Goal: Task Accomplishment & Management: Complete application form

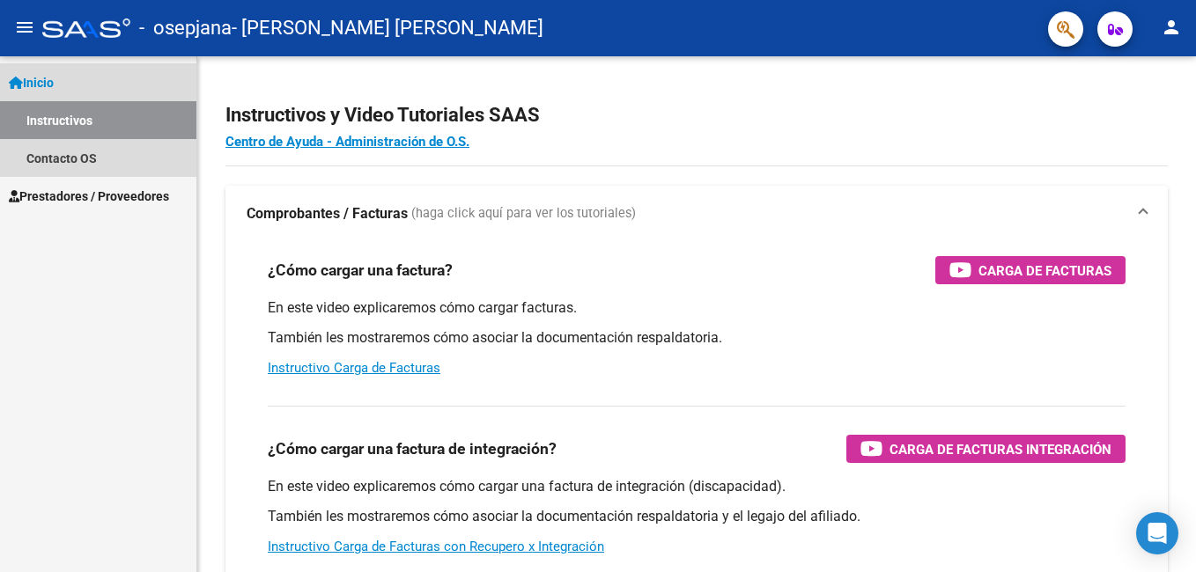
click at [54, 74] on span "Inicio" at bounding box center [31, 82] width 45 height 19
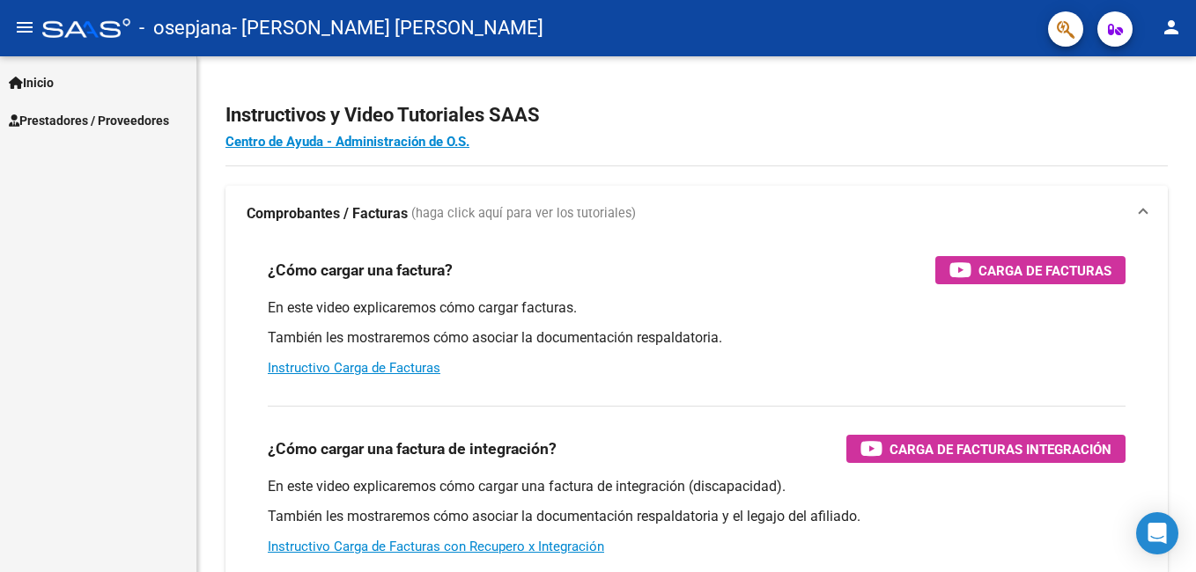
click at [73, 125] on span "Prestadores / Proveedores" at bounding box center [89, 120] width 160 height 19
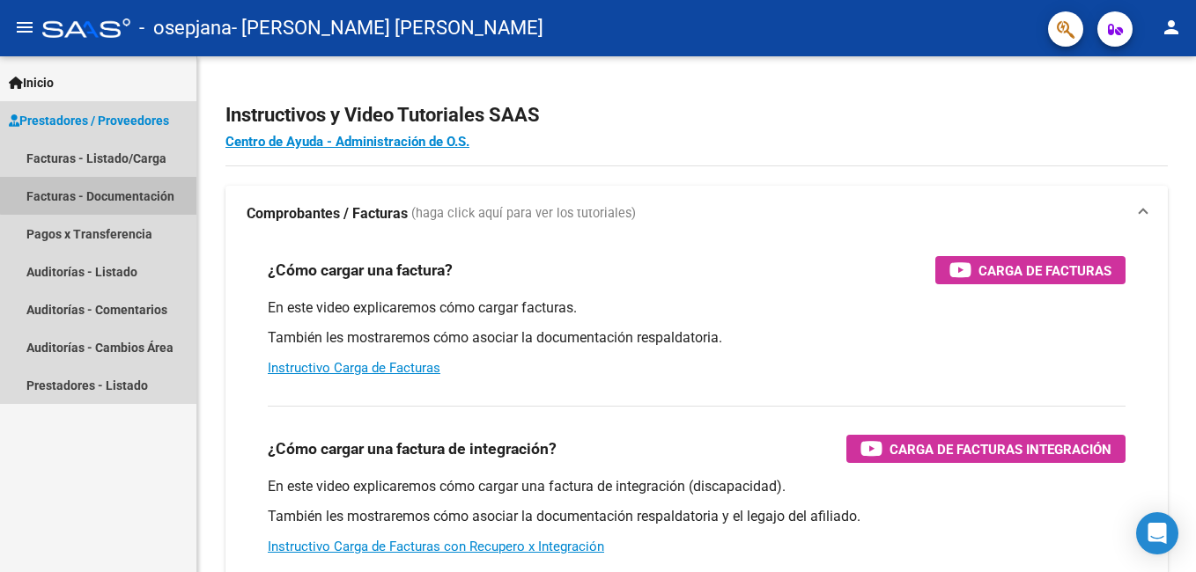
click at [106, 187] on link "Facturas - Documentación" at bounding box center [98, 196] width 196 height 38
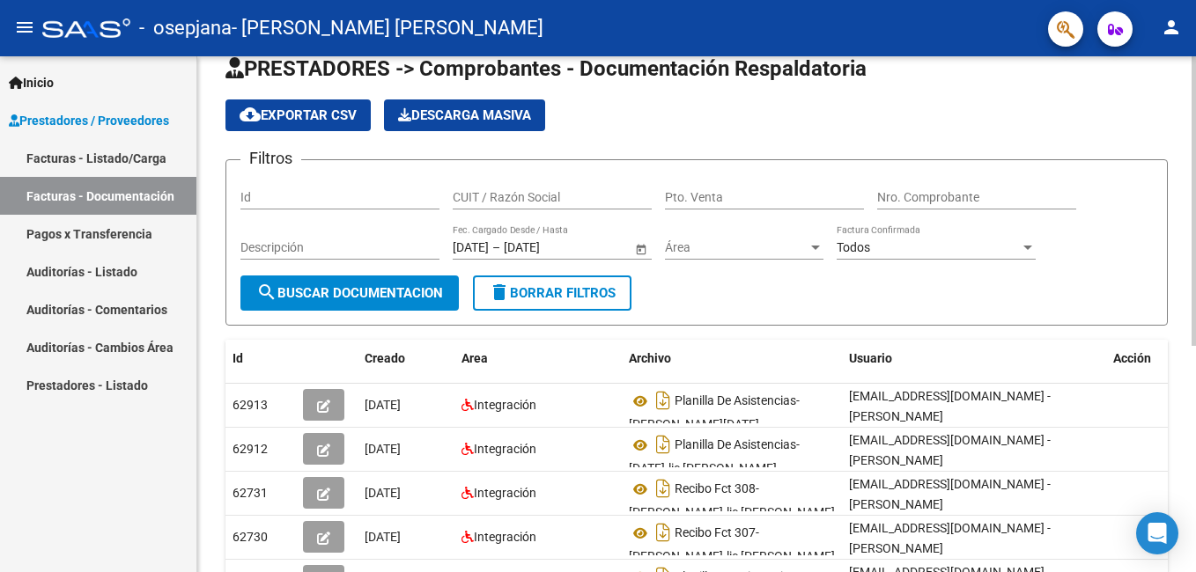
scroll to position [41, 0]
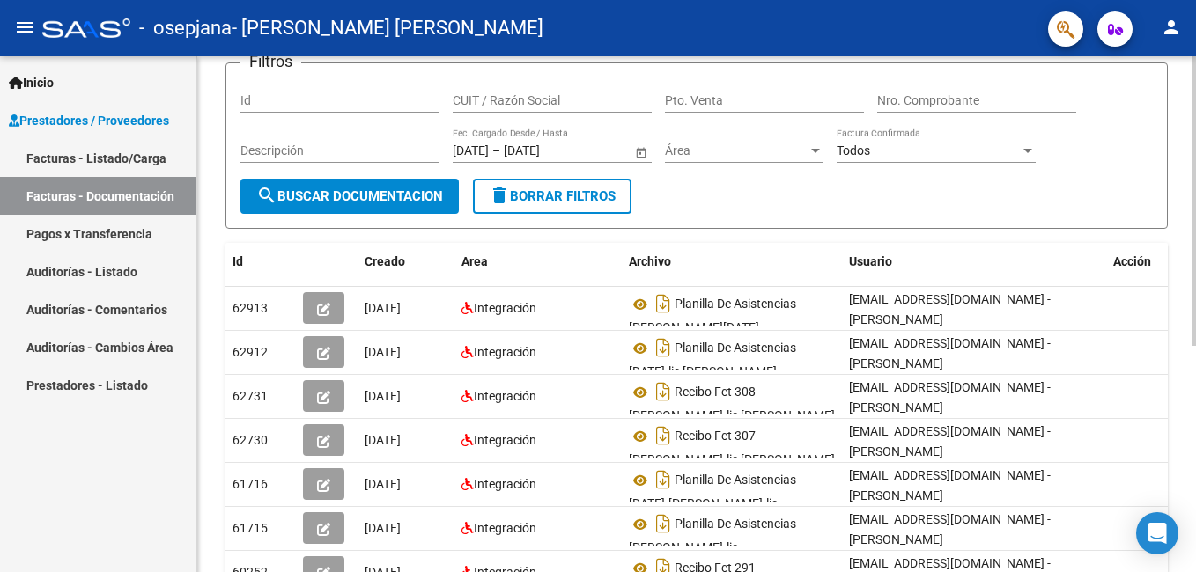
click at [1182, 272] on html "menu - osepjana - [PERSON_NAME] [PERSON_NAME] person Inicio Instructivos Contac…" at bounding box center [598, 286] width 1196 height 572
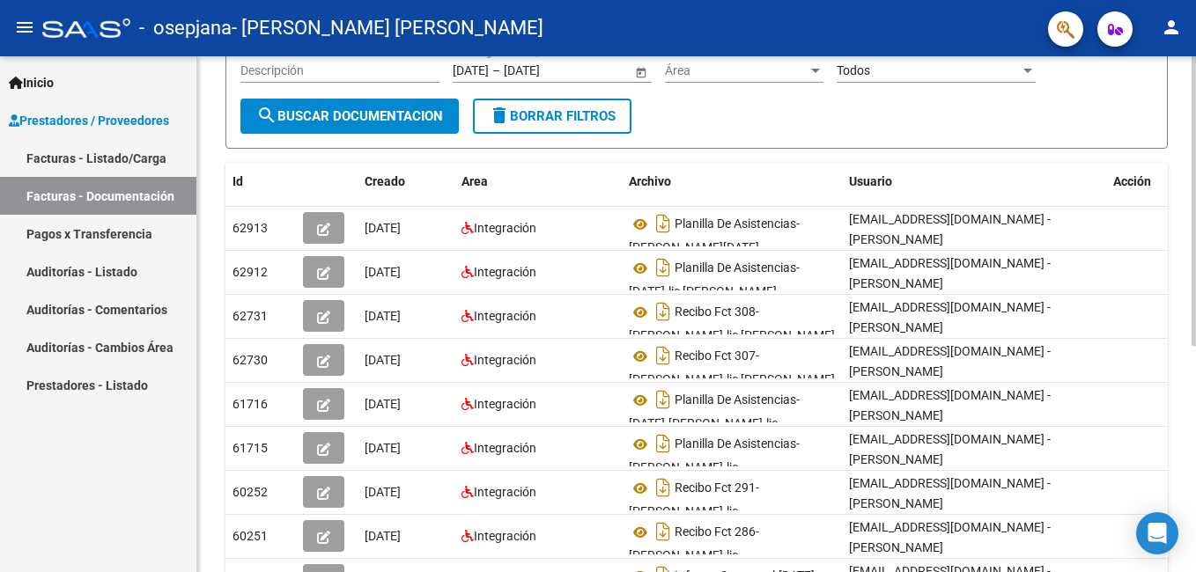
scroll to position [205, 0]
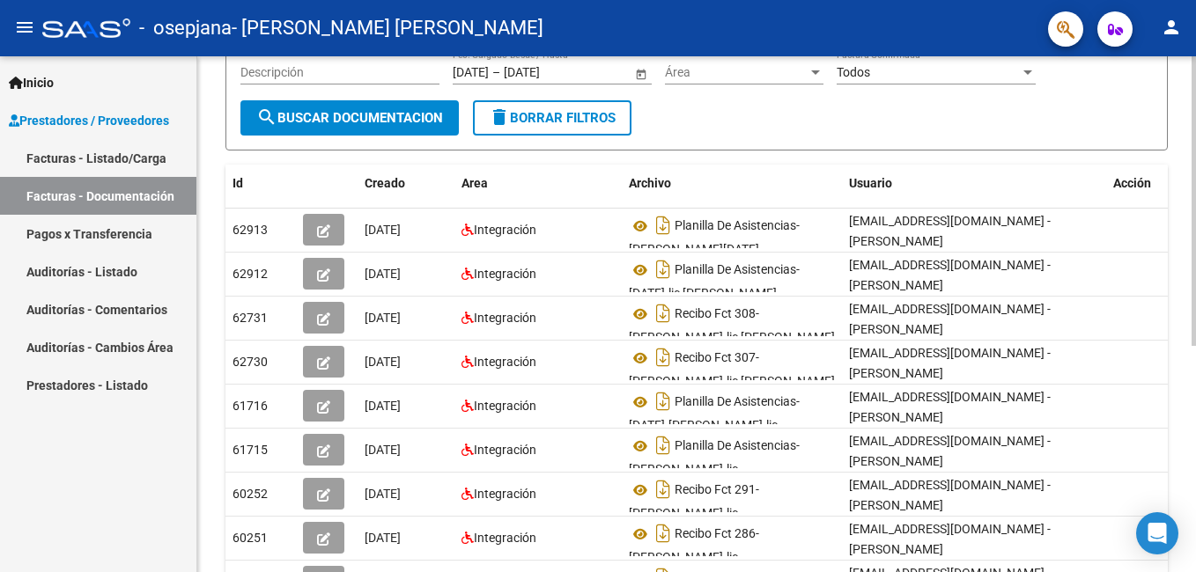
click at [1182, 308] on html "menu - osepjana - [PERSON_NAME] [PERSON_NAME] person Inicio Instructivos Contac…" at bounding box center [598, 286] width 1196 height 572
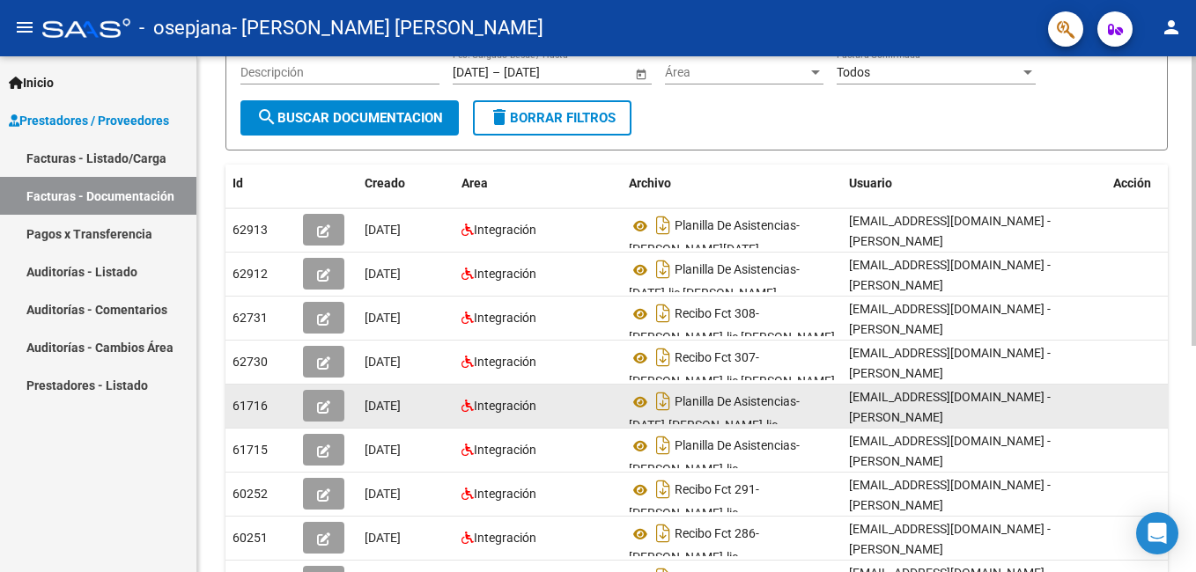
click at [305, 405] on button "button" at bounding box center [323, 406] width 41 height 32
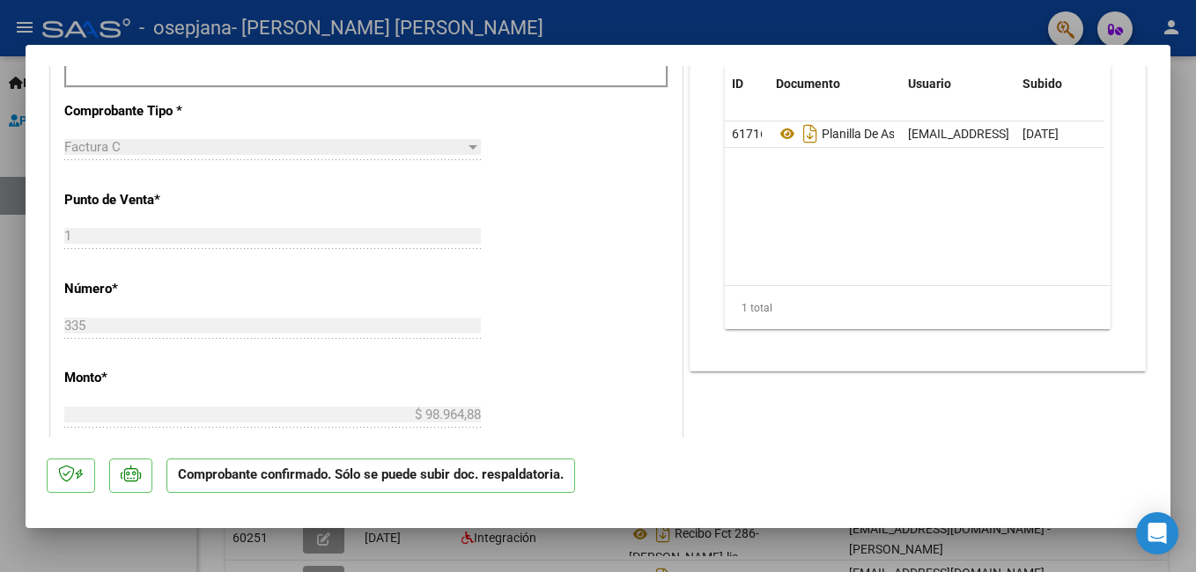
scroll to position [620, 0]
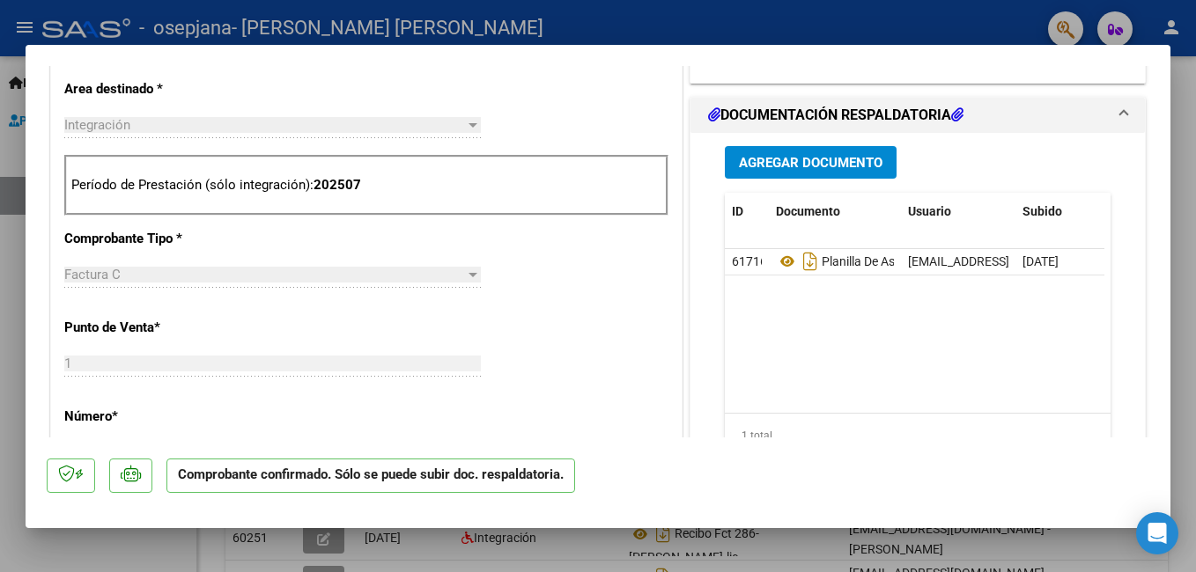
click at [823, 162] on span "Agregar Documento" at bounding box center [811, 163] width 144 height 16
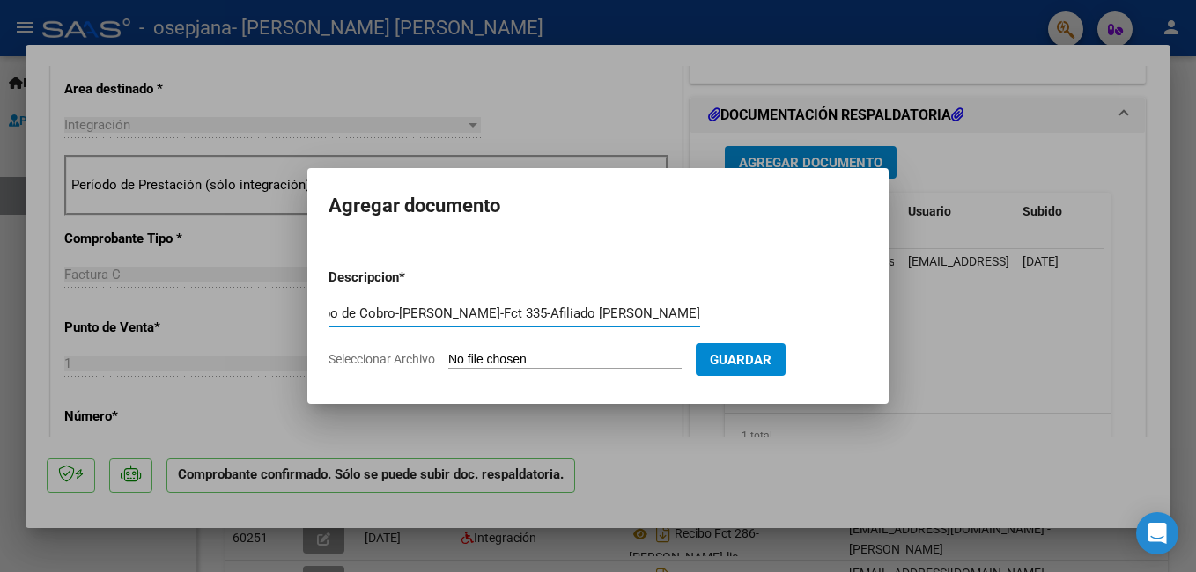
scroll to position [0, 55]
type input "Recibo de Cobro-[PERSON_NAME]-Fct 335-Afiliado [PERSON_NAME]"
click at [416, 359] on span "Seleccionar Archivo" at bounding box center [382, 359] width 107 height 14
click at [448, 359] on input "Seleccionar Archivo" at bounding box center [564, 360] width 233 height 17
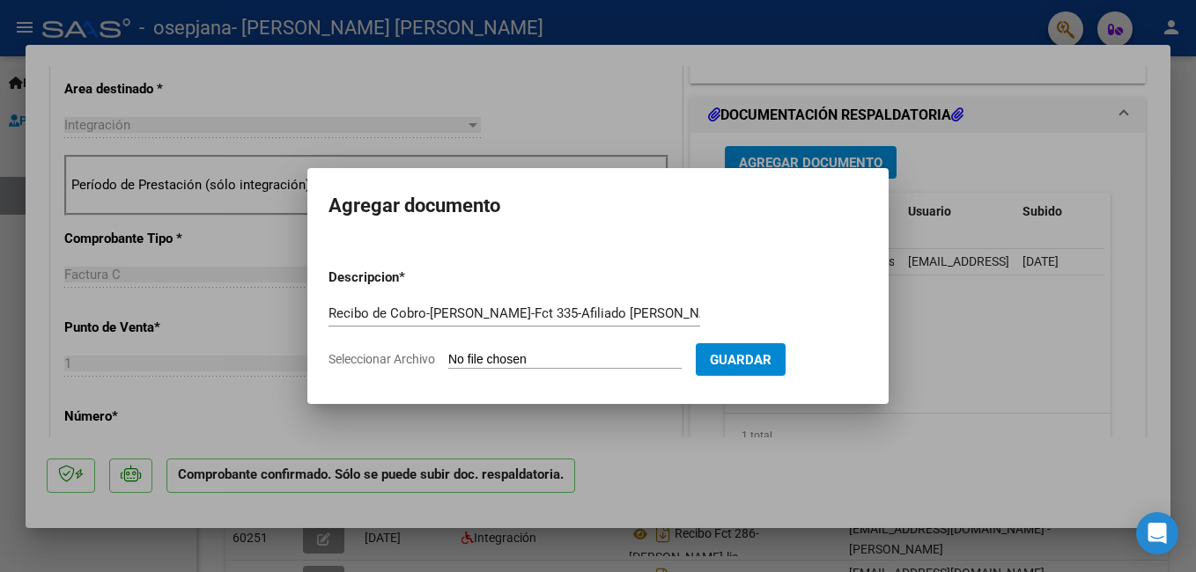
type input "C:\fakepath\Fct 335-[PERSON_NAME]-Afiliado [PERSON_NAME].pdf"
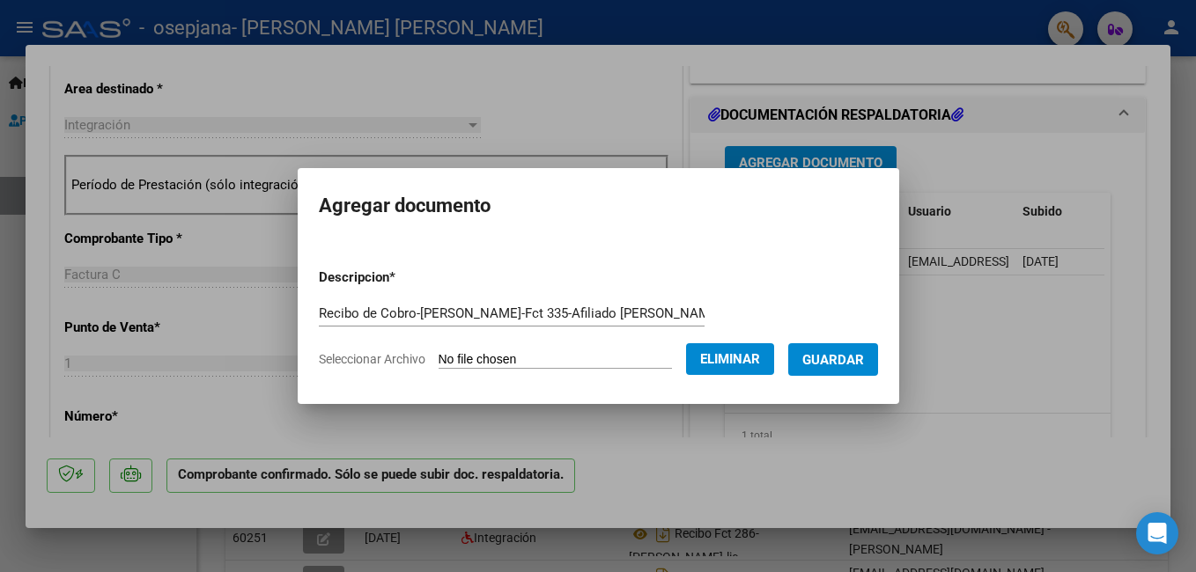
click at [856, 367] on span "Guardar" at bounding box center [833, 360] width 62 height 16
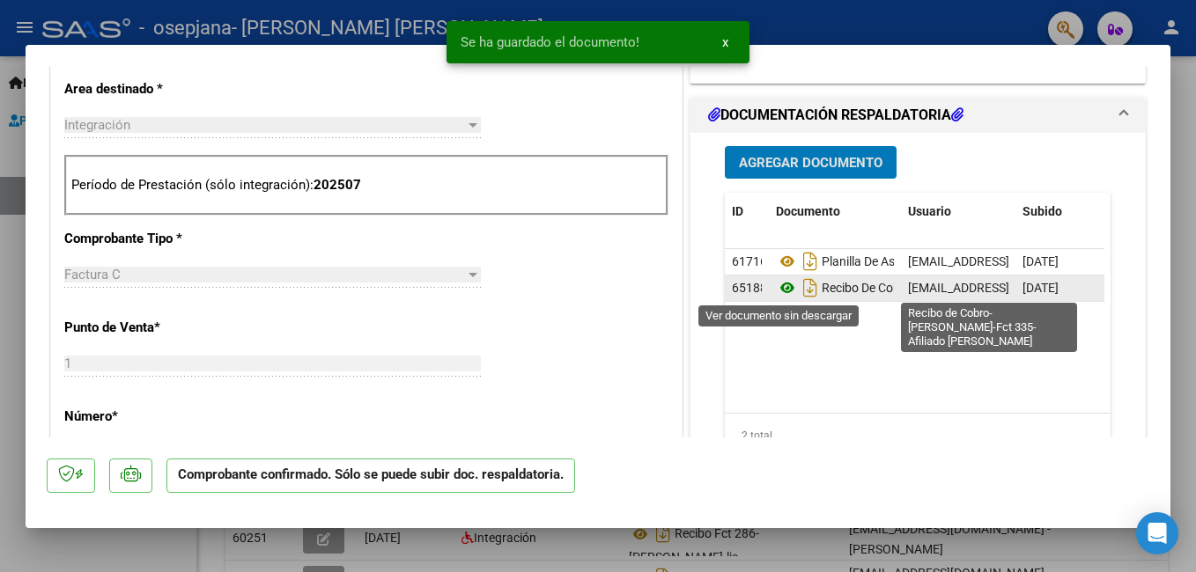
click at [783, 281] on icon at bounding box center [787, 287] width 23 height 21
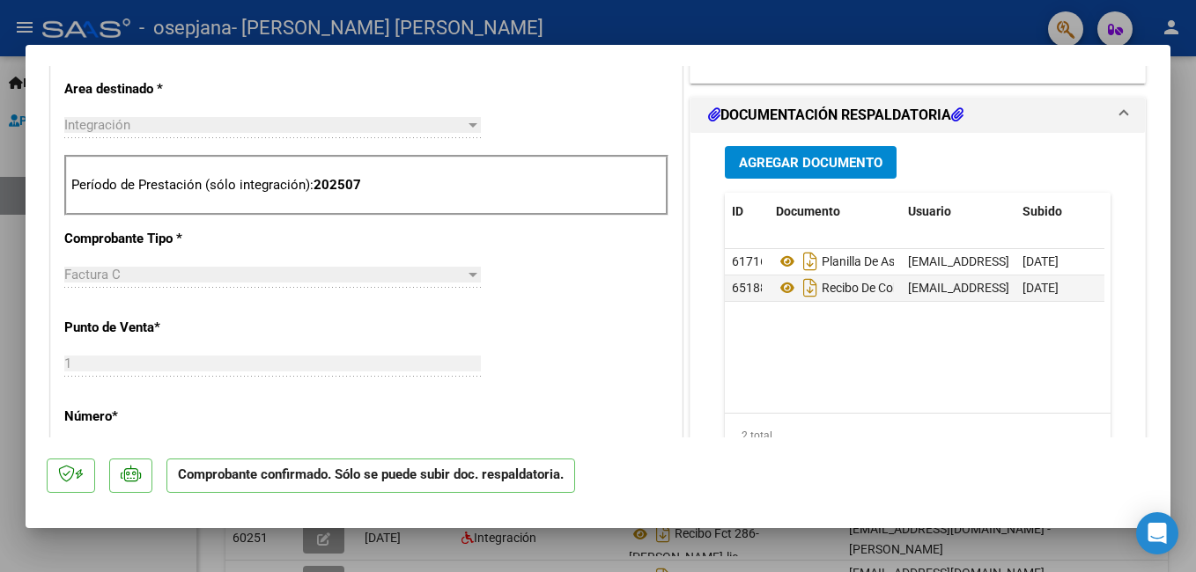
type input "$ 0,00"
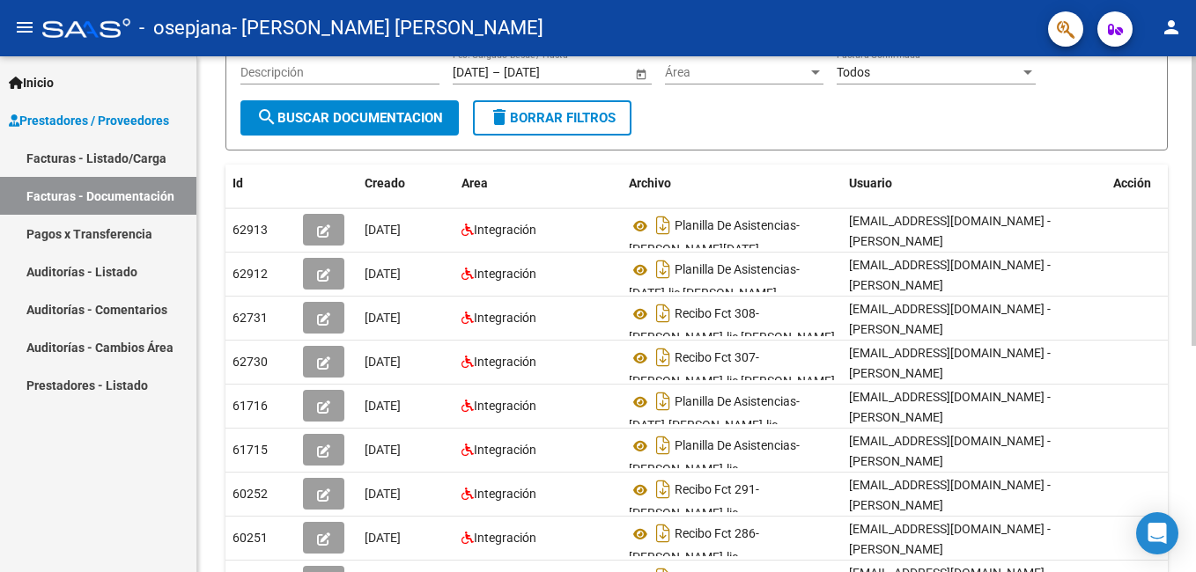
drag, startPoint x: 1191, startPoint y: 315, endPoint x: 1184, endPoint y: 376, distance: 61.2
click at [1182, 376] on div "PRESTADORES -> Comprobantes - Documentación Respaldatoria cloud_download Export…" at bounding box center [696, 303] width 999 height 905
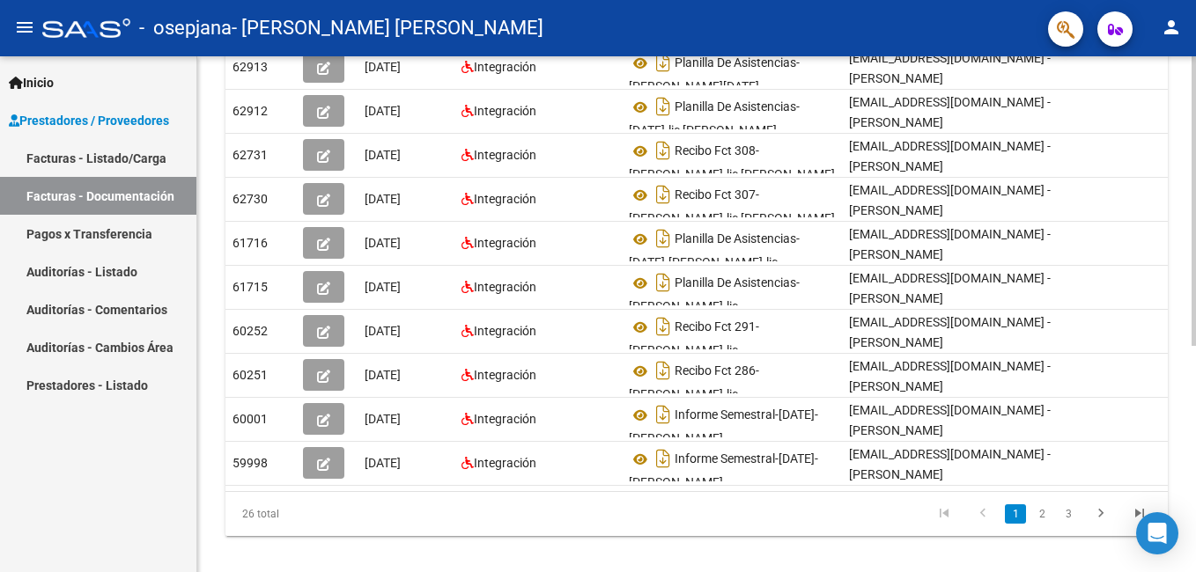
scroll to position [370, 0]
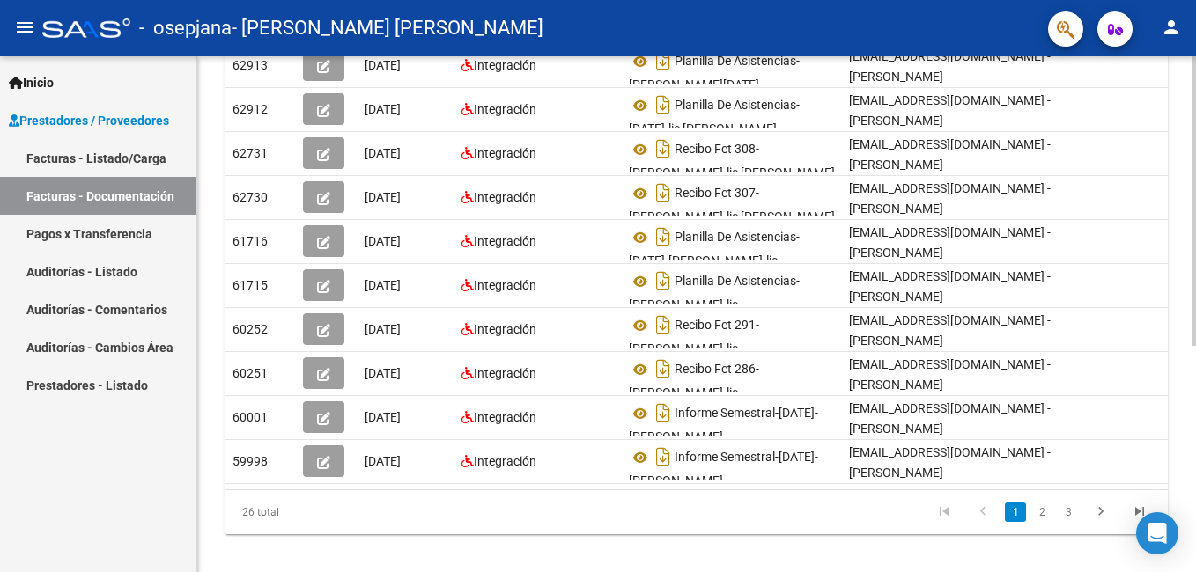
click at [1182, 476] on div "PRESTADORES -> Comprobantes - Documentación Respaldatoria cloud_download Export…" at bounding box center [698, 138] width 1003 height 905
click at [1041, 522] on link "2" at bounding box center [1041, 512] width 21 height 19
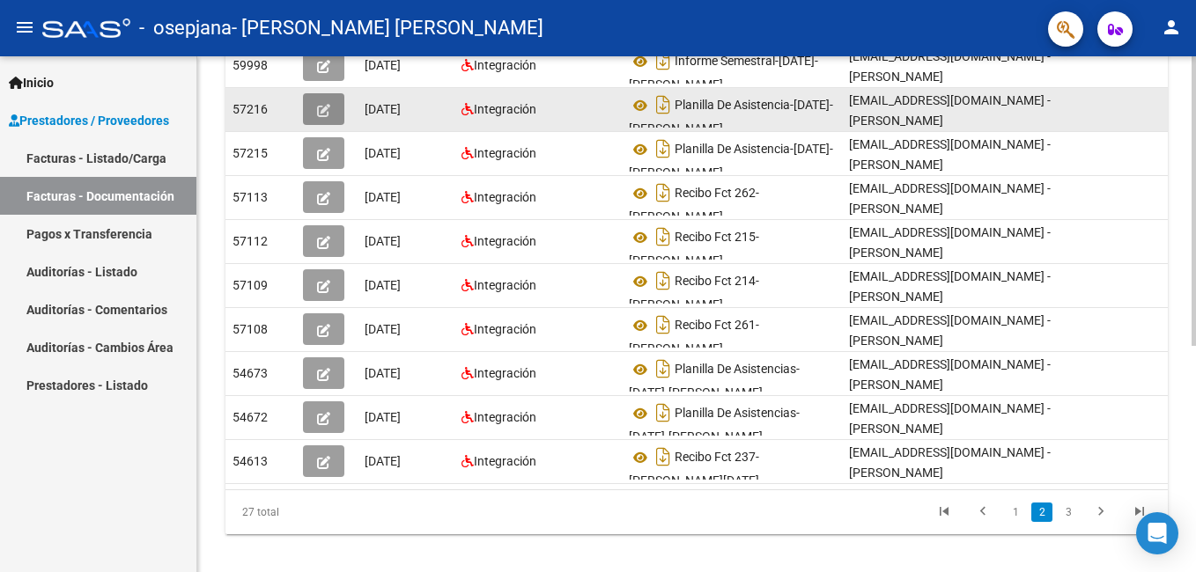
click at [314, 100] on button "button" at bounding box center [323, 109] width 41 height 32
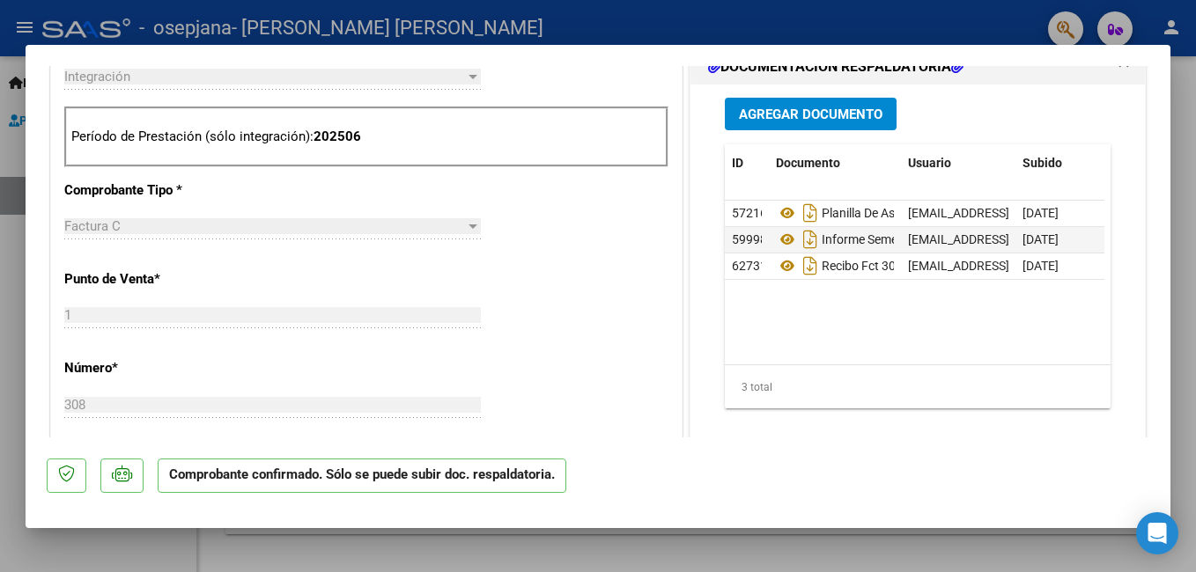
scroll to position [660, 0]
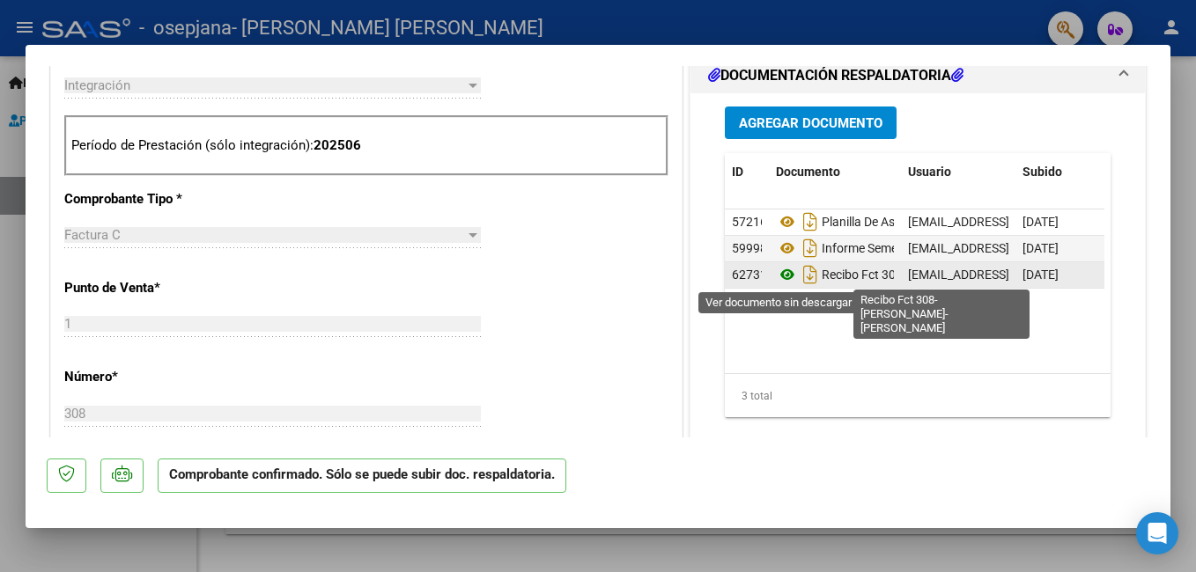
click at [777, 276] on icon at bounding box center [787, 274] width 23 height 21
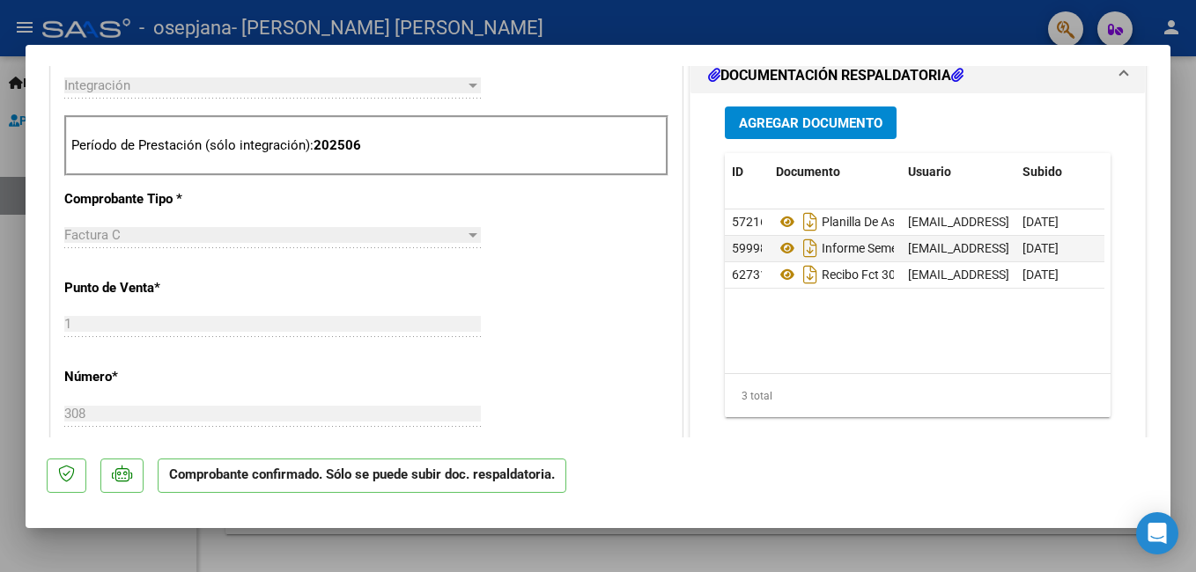
type input "$ 0,00"
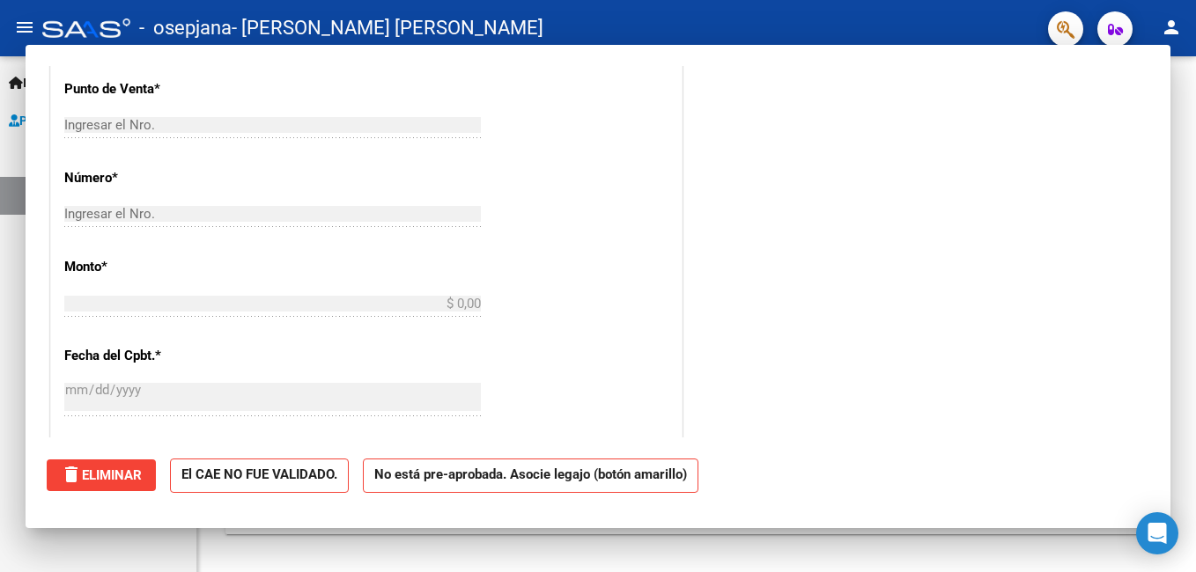
scroll to position [0, 0]
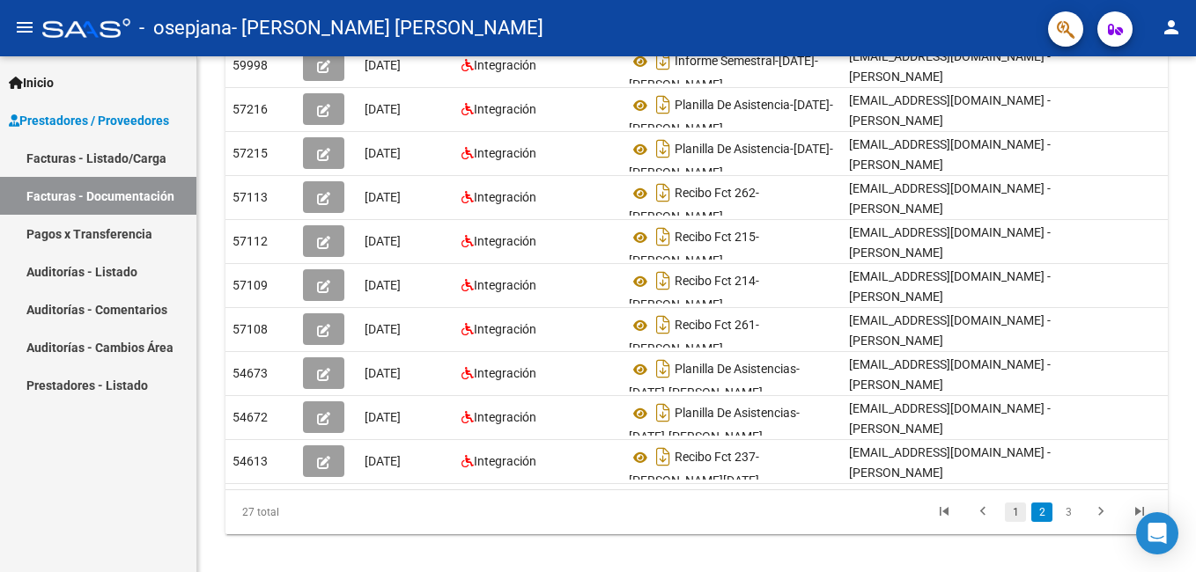
click at [1013, 522] on link "1" at bounding box center [1015, 512] width 21 height 19
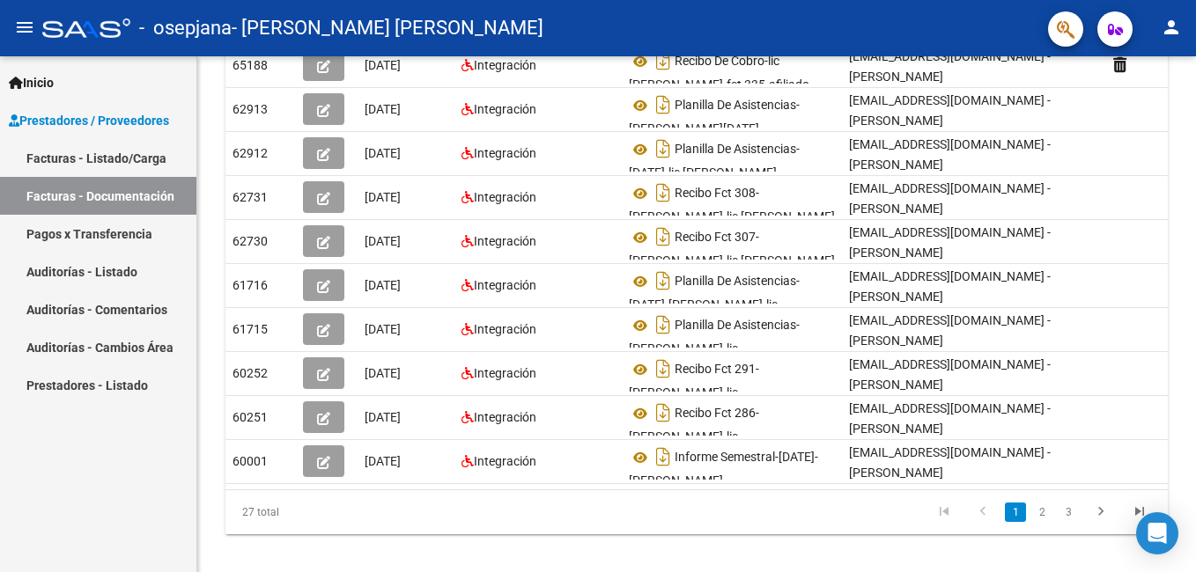
click at [1016, 522] on link "1" at bounding box center [1015, 512] width 21 height 19
click at [1013, 522] on link "1" at bounding box center [1015, 512] width 21 height 19
click at [87, 154] on link "Facturas - Listado/Carga" at bounding box center [98, 158] width 196 height 38
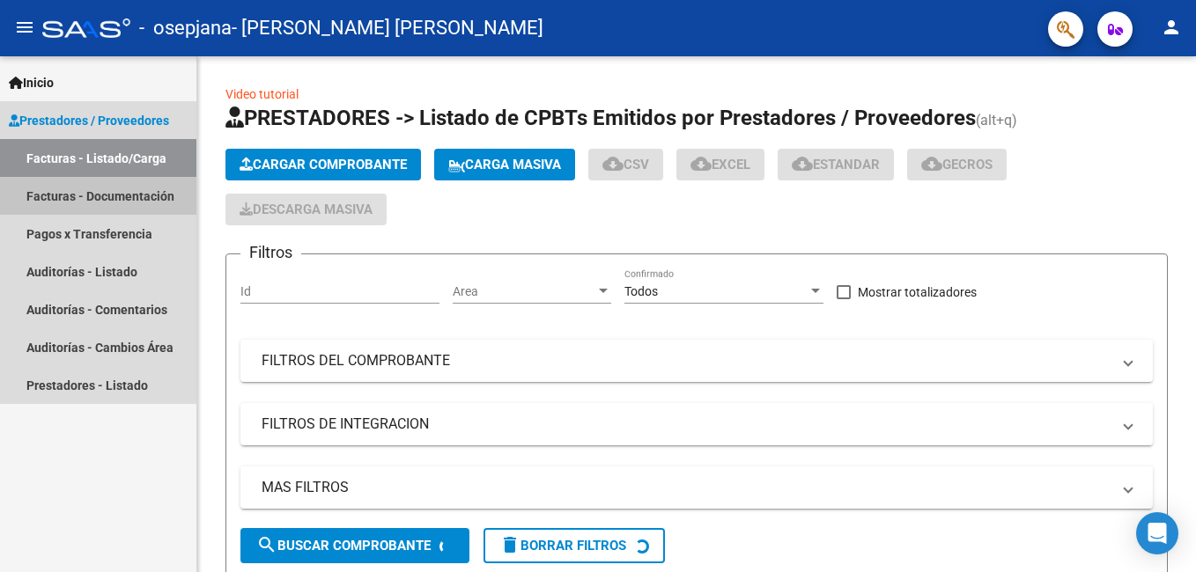
click at [96, 194] on link "Facturas - Documentación" at bounding box center [98, 196] width 196 height 38
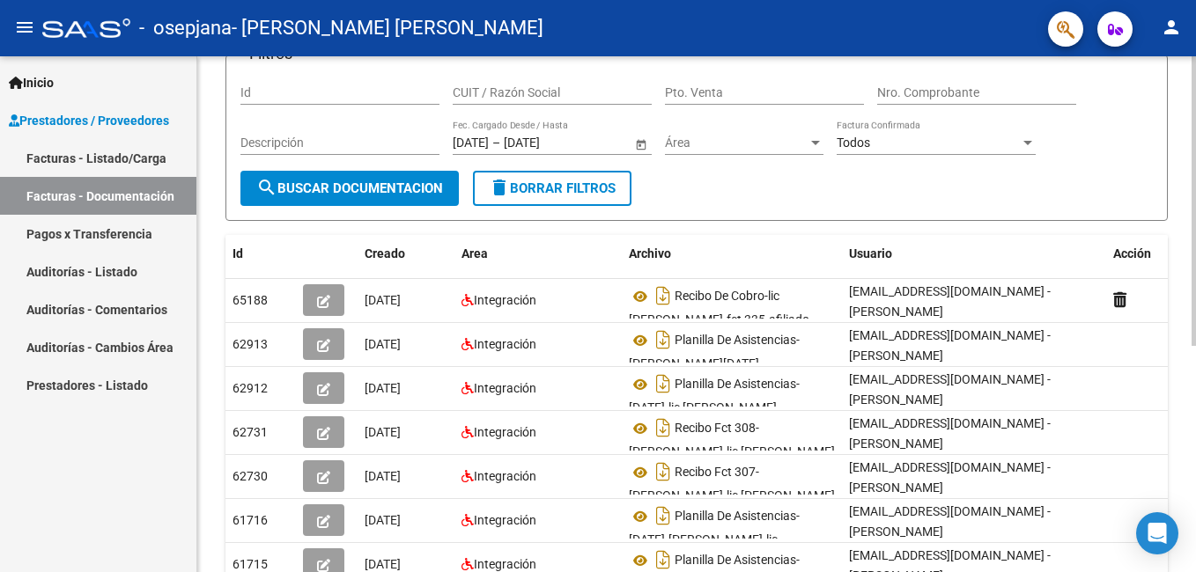
click at [1182, 273] on html "menu - osepjana - [PERSON_NAME] [PERSON_NAME] person Inicio Instructivos Contac…" at bounding box center [598, 286] width 1196 height 572
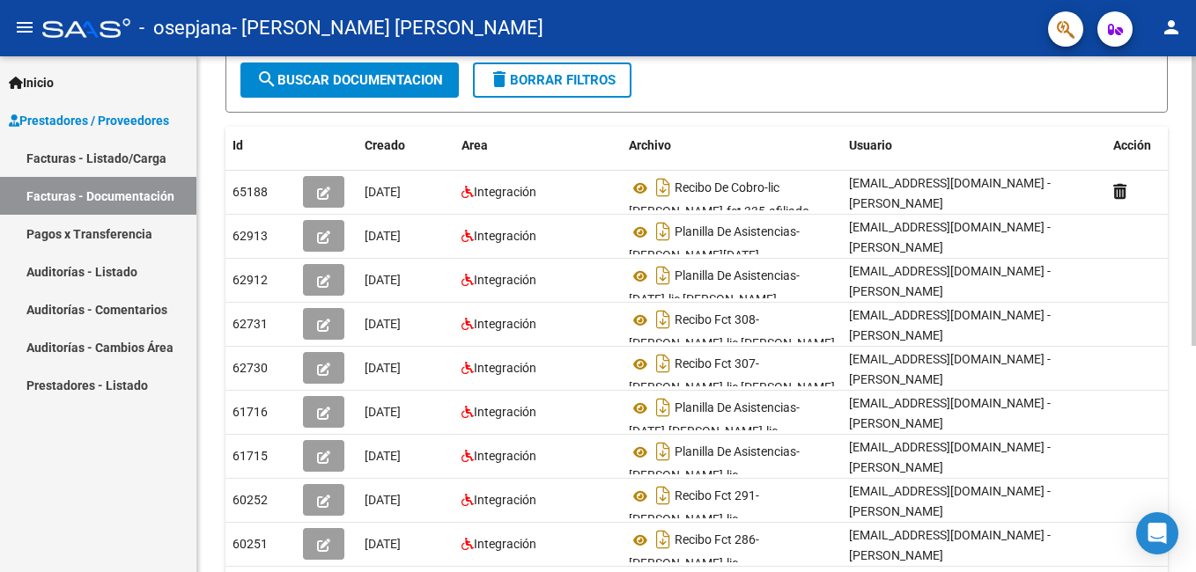
scroll to position [245, 0]
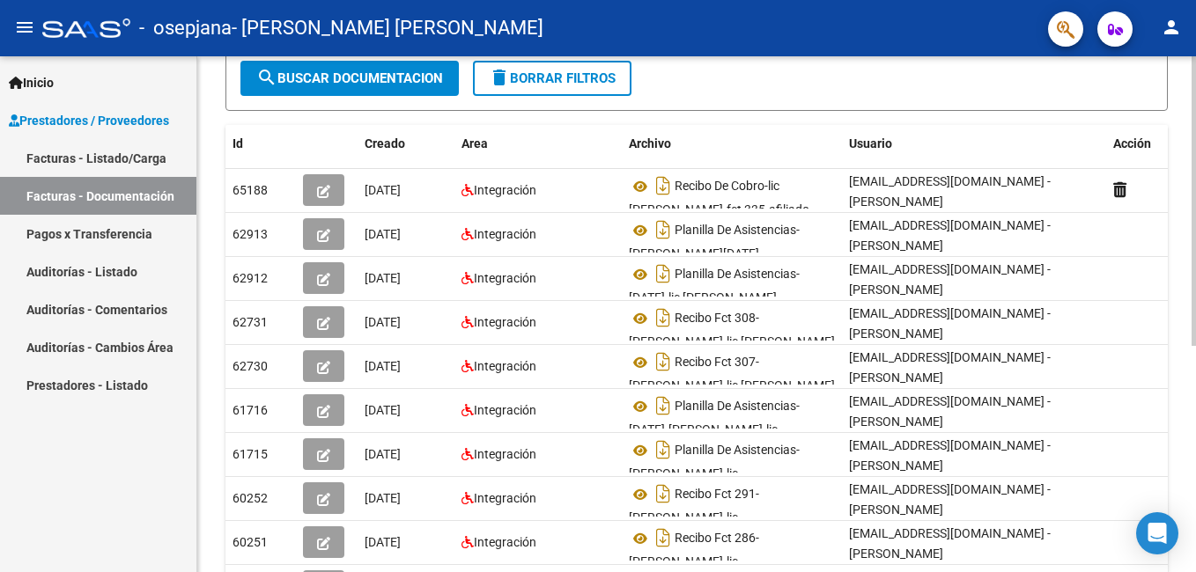
click at [1182, 334] on html "menu - osepjana - [PERSON_NAME] [PERSON_NAME] person Inicio Instructivos Contac…" at bounding box center [598, 286] width 1196 height 572
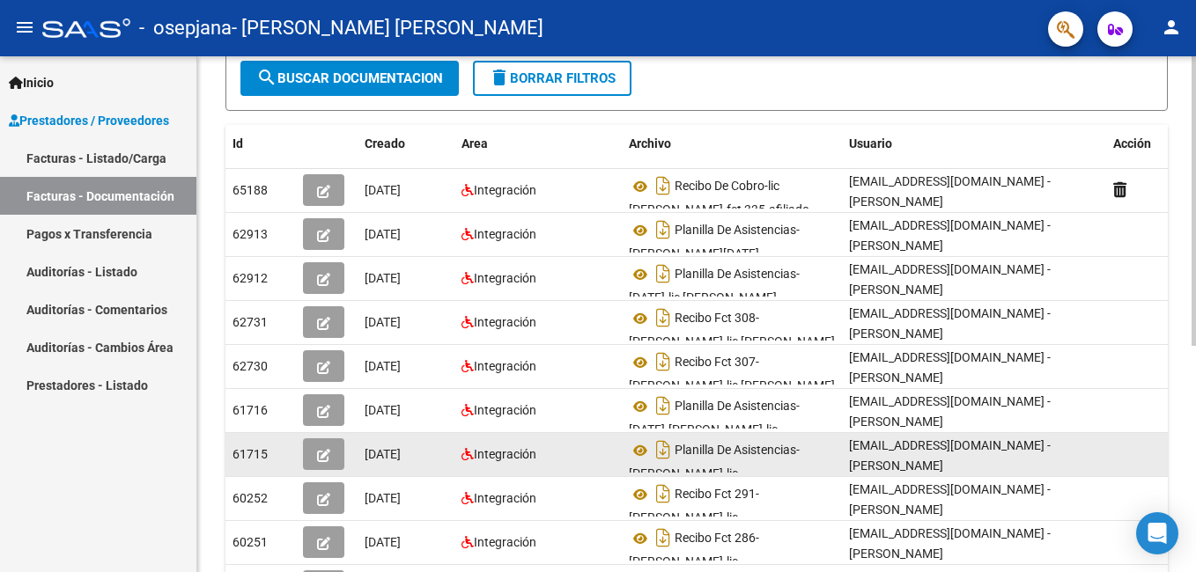
click at [324, 454] on icon "button" at bounding box center [323, 455] width 13 height 13
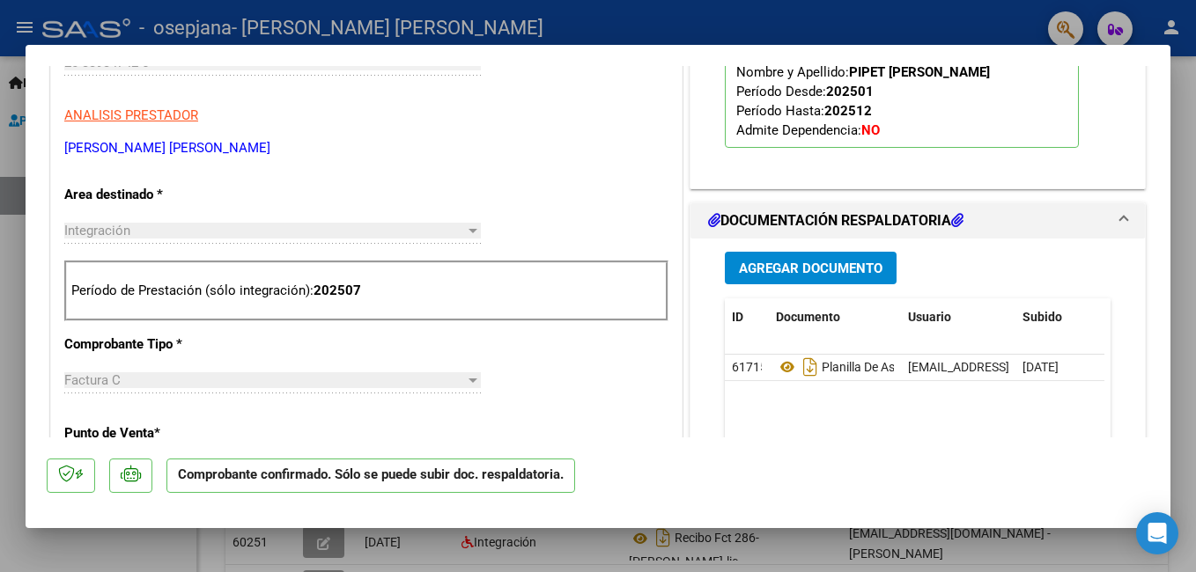
scroll to position [563, 0]
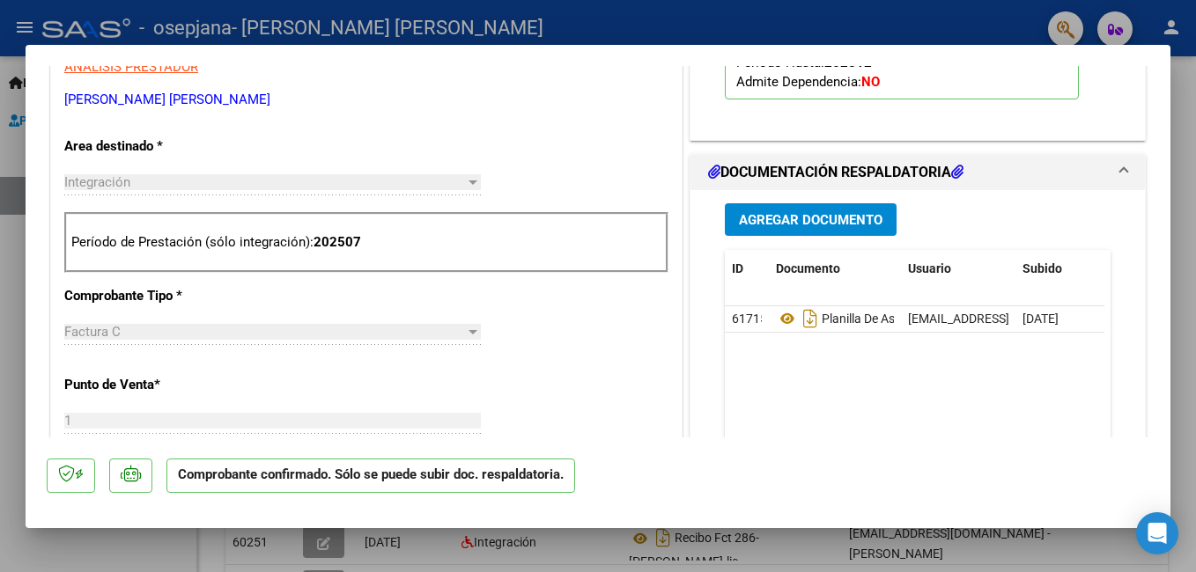
click at [838, 217] on span "Agregar Documento" at bounding box center [811, 220] width 144 height 16
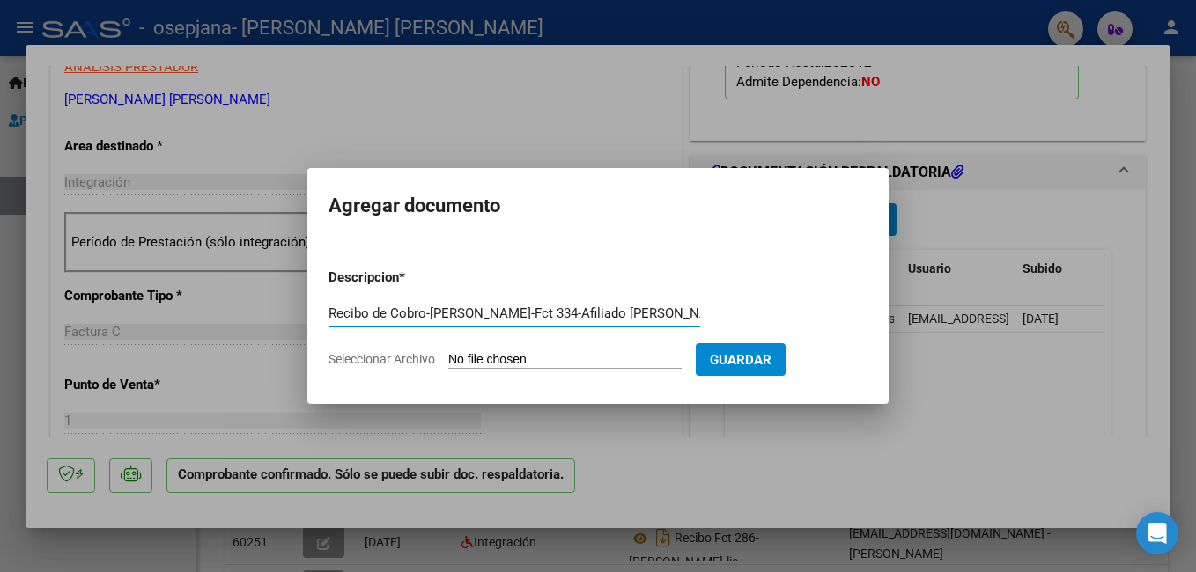
scroll to position [0, 3]
type input "Recibo de Cobro-[PERSON_NAME]-Fct 334-Afiliado [PERSON_NAME]"
click at [506, 357] on input "Seleccionar Archivo" at bounding box center [564, 360] width 233 height 17
type input "C:\fakepath\Fct 334-[PERSON_NAME]-Afiliado [PERSON_NAME].pdf"
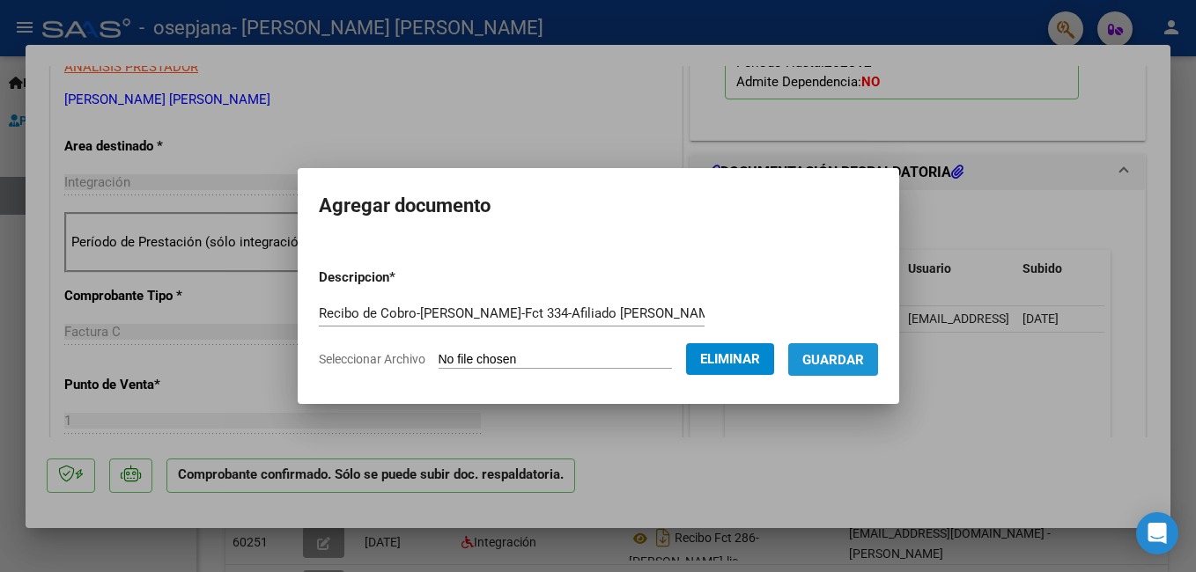
click at [846, 366] on span "Guardar" at bounding box center [833, 360] width 62 height 16
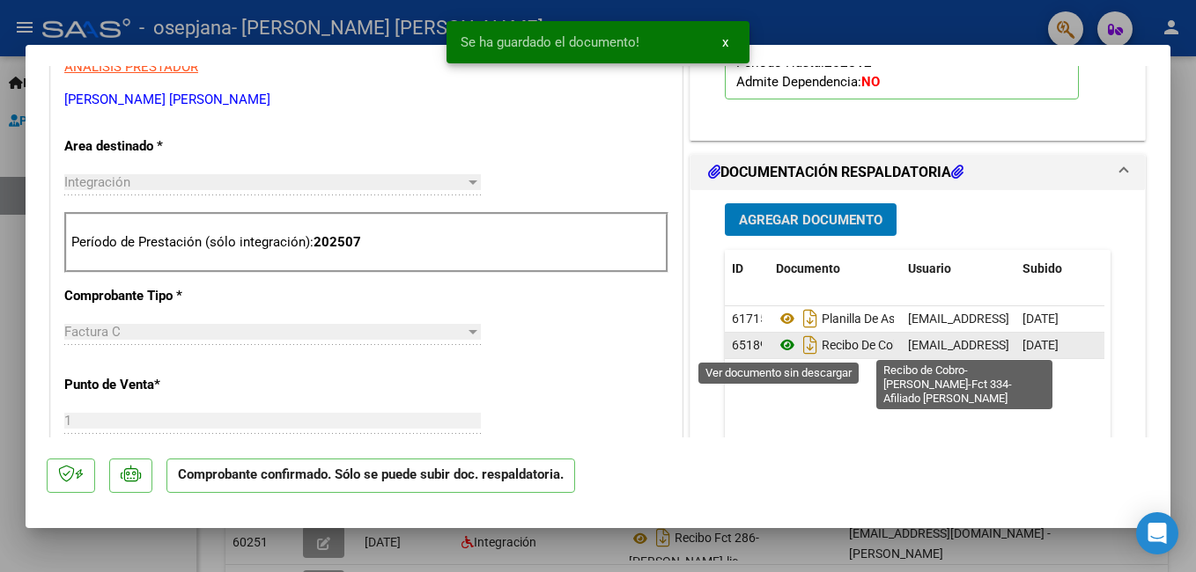
click at [778, 346] on icon at bounding box center [787, 345] width 23 height 21
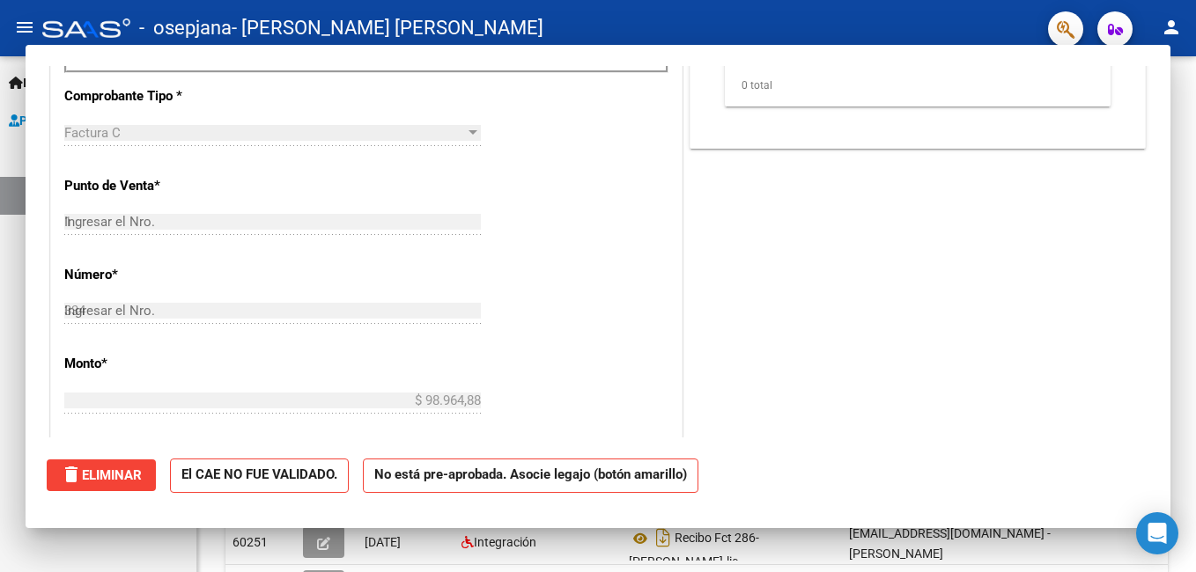
type input "$ 0,00"
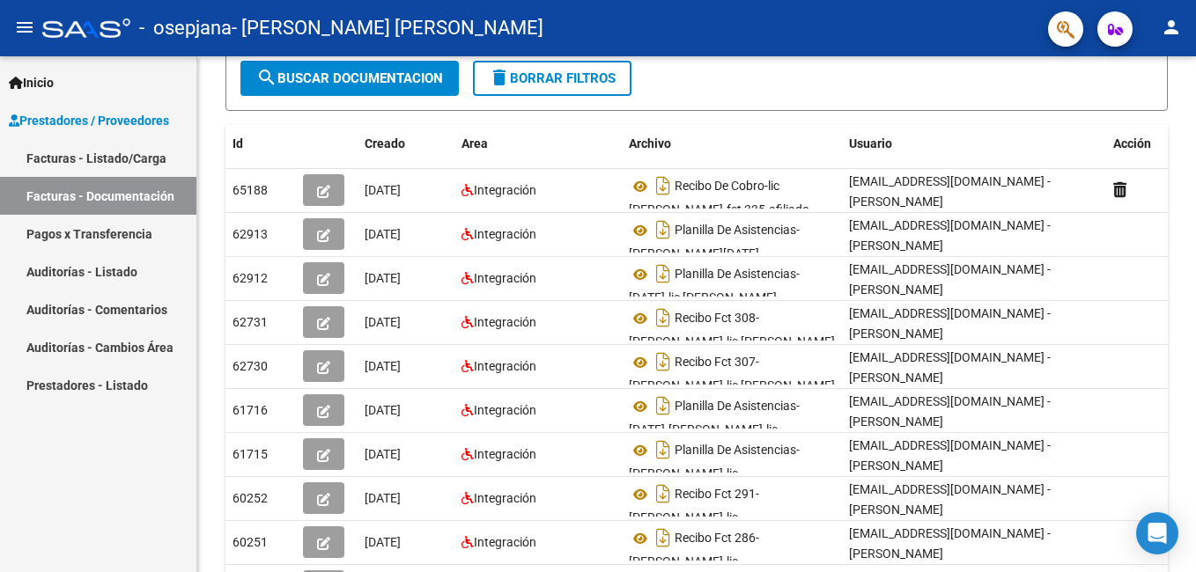
click at [1168, 20] on mat-icon "person" at bounding box center [1171, 27] width 21 height 21
click at [1145, 118] on button "exit_to_app Salir" at bounding box center [1135, 116] width 107 height 42
